Goal: Communication & Community: Answer question/provide support

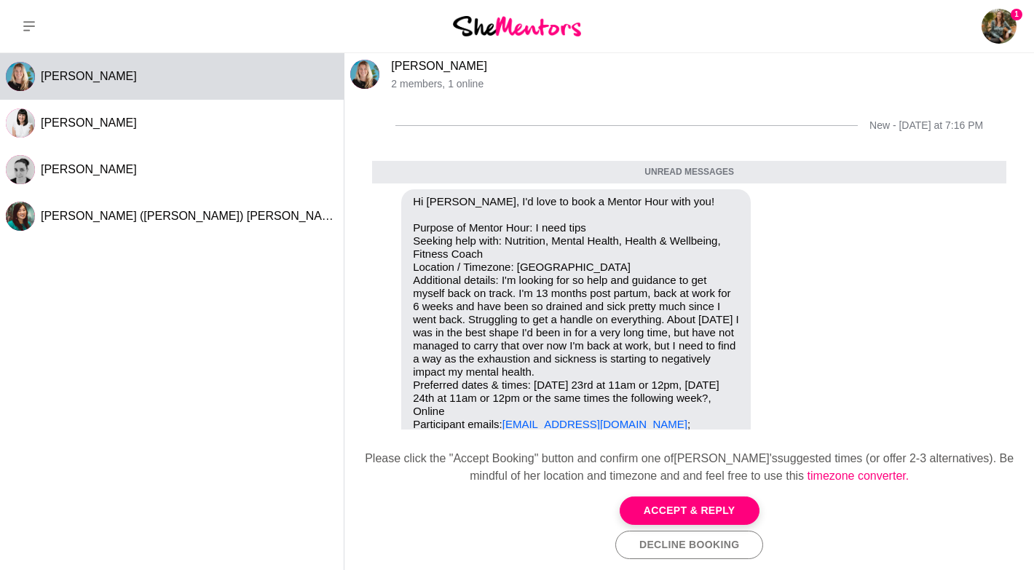
scroll to position [66, 0]
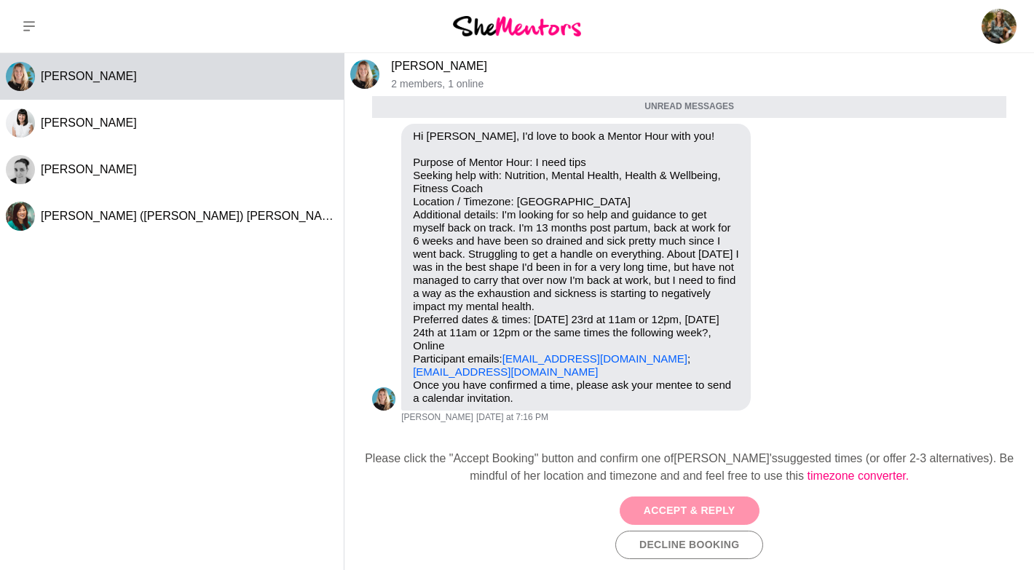
click at [688, 513] on button "Accept & Reply" at bounding box center [690, 511] width 140 height 28
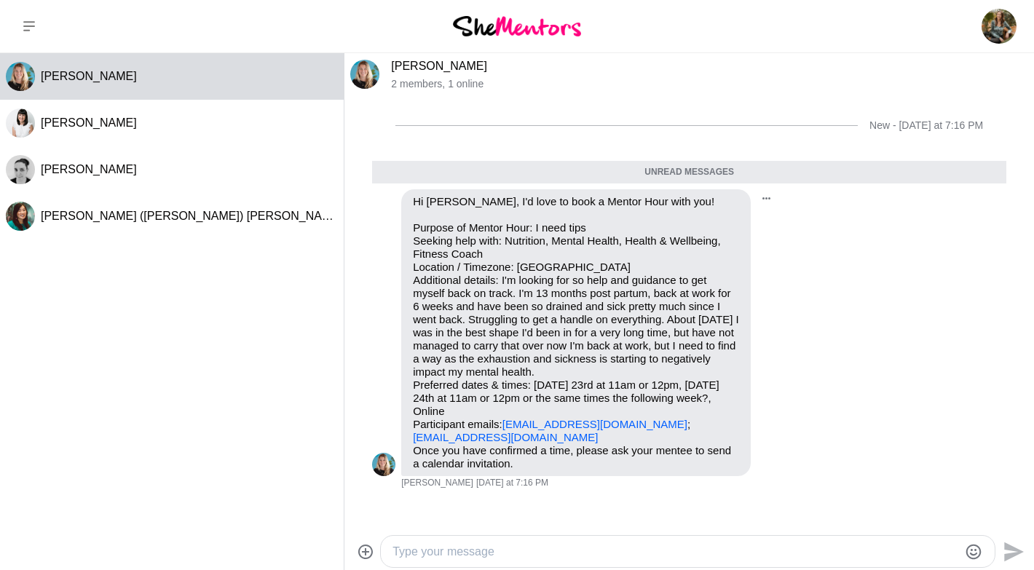
scroll to position [53, 0]
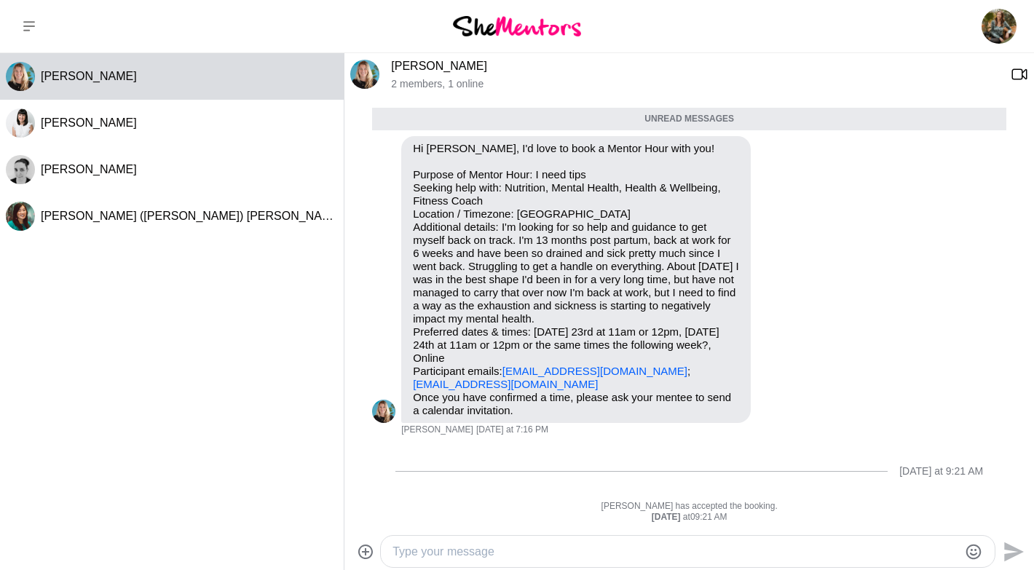
click at [489, 545] on textarea "Type your message" at bounding box center [675, 551] width 566 height 17
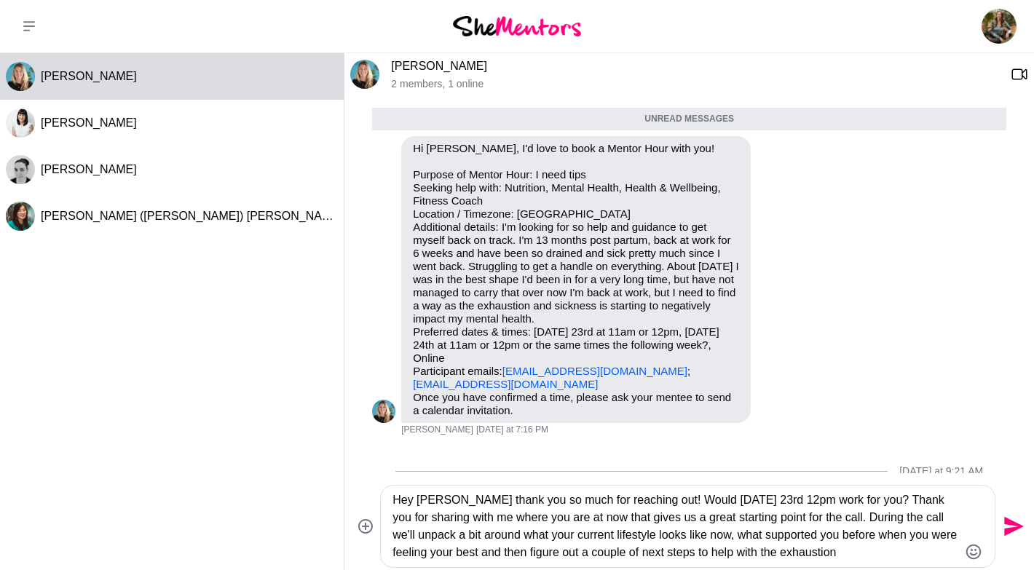
drag, startPoint x: 791, startPoint y: 552, endPoint x: 770, endPoint y: 552, distance: 21.1
click at [770, 552] on textarea "Hey [PERSON_NAME] thank you so much for reaching out! Would [DATE] 23rd 12pm wo…" at bounding box center [675, 526] width 566 height 70
click at [847, 551] on textarea "Hey [PERSON_NAME] thank you so much for reaching out! Would [DATE] 23rd 12pm wo…" at bounding box center [675, 526] width 566 height 70
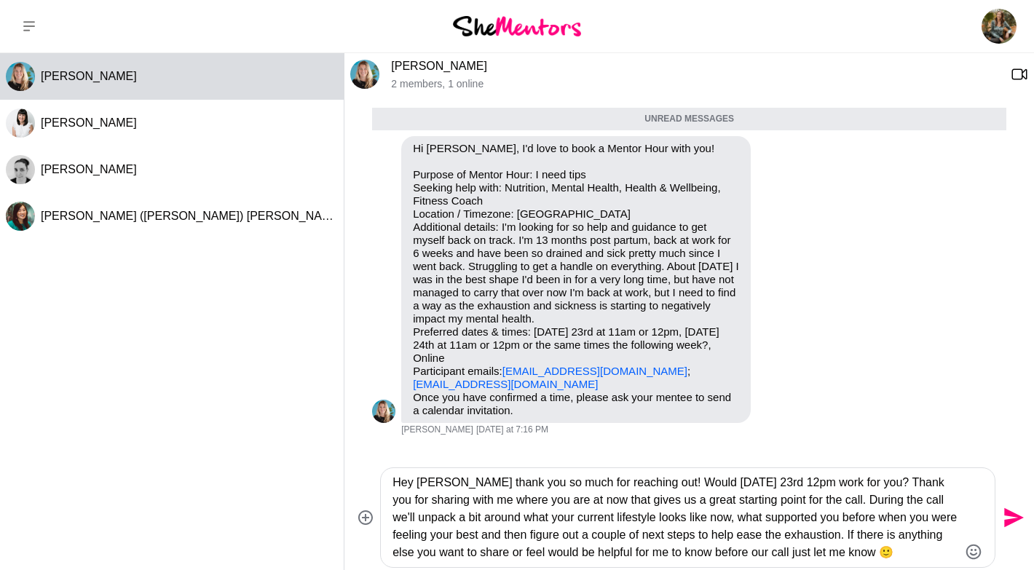
click at [799, 550] on textarea "Hey [PERSON_NAME] thank you so much for reaching out! Would [DATE] 23rd 12pm wo…" at bounding box center [675, 517] width 566 height 87
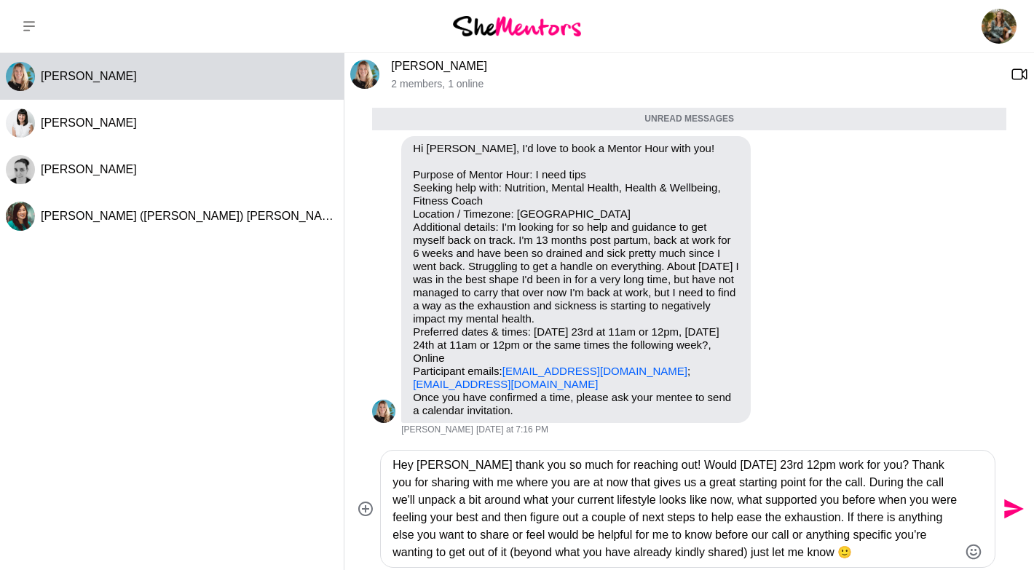
click at [866, 559] on textarea "Hey [PERSON_NAME] thank you so much for reaching out! Would [DATE] 23rd 12pm wo…" at bounding box center [675, 509] width 566 height 105
type textarea "Hey [PERSON_NAME] thank you so much for reaching out! Would [DATE] 23rd 12pm wo…"
click at [1017, 509] on icon "Send" at bounding box center [1014, 509] width 20 height 20
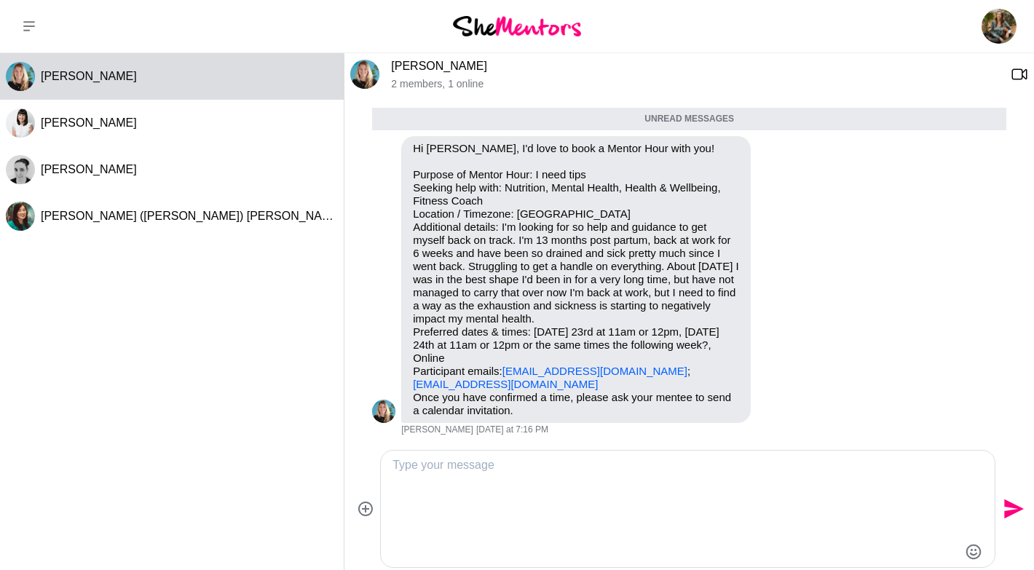
scroll to position [214, 0]
